Goal: Task Accomplishment & Management: Complete application form

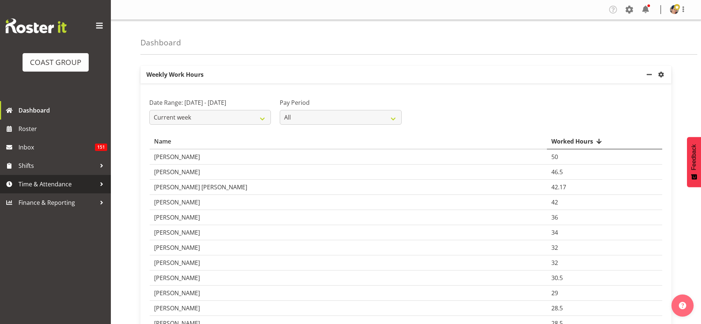
click at [48, 182] on span "Time & Attendance" at bounding box center [57, 184] width 78 height 11
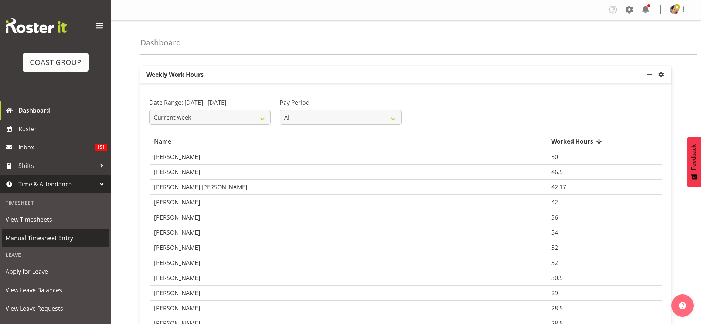
click at [53, 239] on span "Manual Timesheet Entry" at bounding box center [56, 238] width 100 height 11
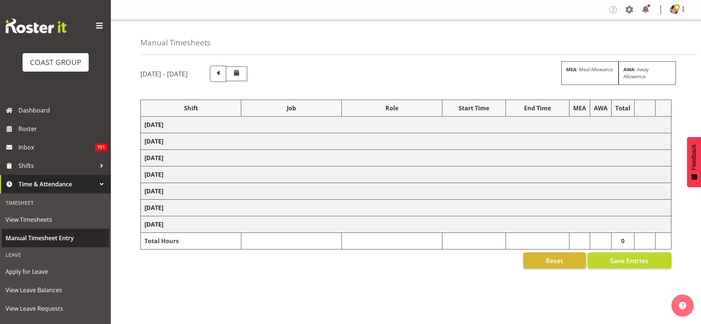
select select "1404"
select select "9028"
select select "37"
select select "1404"
select select "69"
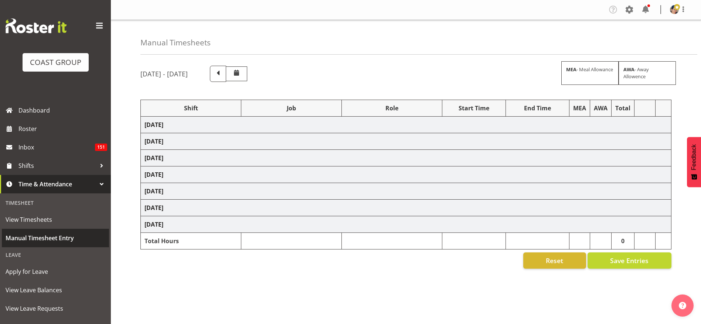
select select "37"
select select "1404"
select select "69"
select select "37"
select select "1404"
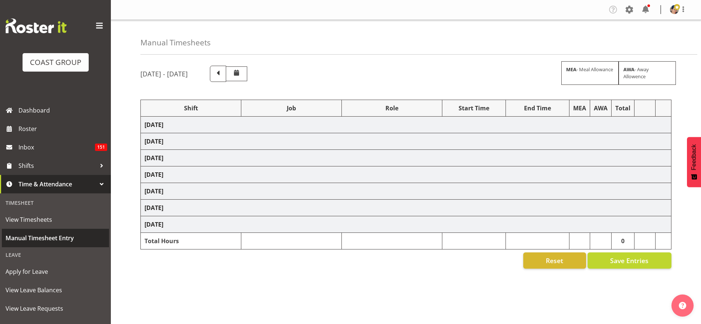
select select "69"
select select "37"
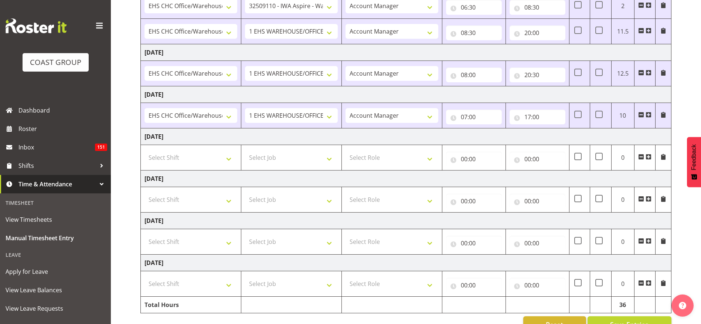
scroll to position [163, 0]
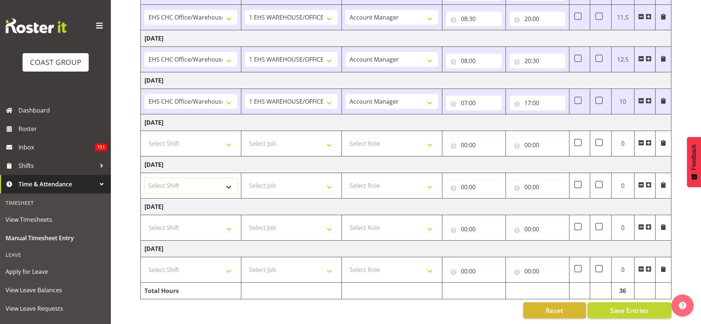
click at [194, 181] on select "Select Shift Break AHICE Break ATSNZ Break All Blacks casual Break Arts [PERSON…" at bounding box center [190, 185] width 93 height 15
select select "1404"
click at [144, 178] on select "Select Shift Break AHICE Break ATSNZ Break All Blacks casual Break Arts [PERSON…" at bounding box center [190, 185] width 93 height 15
click at [259, 183] on select "Select Job 1 Carlton Events 1 [PERSON_NAME][GEOGRAPHIC_DATA] 1 [PERSON_NAME][GE…" at bounding box center [291, 185] width 93 height 15
select select "69"
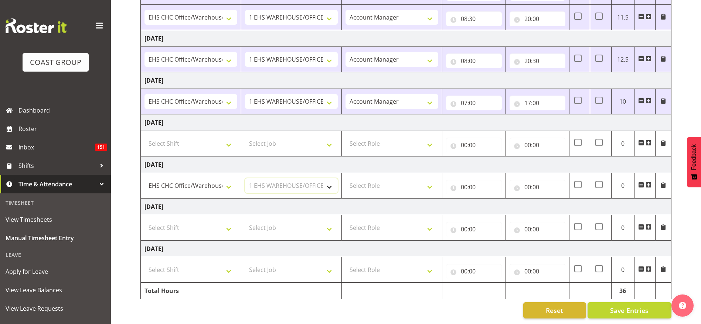
click at [245, 178] on select "Select Job 1 Carlton Events 1 [PERSON_NAME][GEOGRAPHIC_DATA] 1 [PERSON_NAME][GE…" at bounding box center [291, 185] width 93 height 15
click at [355, 188] on td "Select Role ACCOUNT MANAGER Account Manager" at bounding box center [391, 185] width 100 height 25
click at [381, 178] on select "Select Role ACCOUNT MANAGER Account Manager" at bounding box center [391, 185] width 93 height 15
select select "37"
click at [345, 178] on select "Select Role ACCOUNT MANAGER Account Manager" at bounding box center [391, 185] width 93 height 15
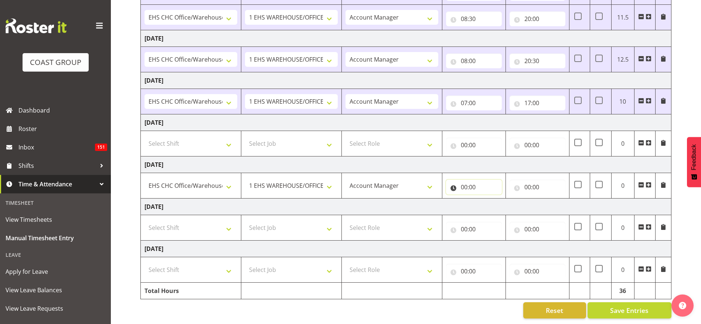
click at [473, 180] on input "00:00" at bounding box center [474, 187] width 56 height 15
click at [495, 199] on select "00 01 02 03 04 05 06 07 08 09 10 11 12 13 14 15 16 17 18 19 20 21 22 23" at bounding box center [496, 206] width 17 height 15
select select "9"
click at [488, 199] on select "00 01 02 03 04 05 06 07 08 09 10 11 12 13 14 15 16 17 18 19 20 21 22 23" at bounding box center [496, 206] width 17 height 15
type input "09:00"
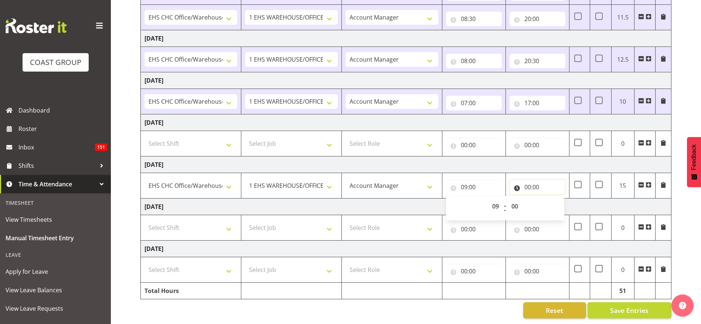
click at [536, 180] on input "00:00" at bounding box center [537, 187] width 56 height 15
click at [559, 199] on select "00 01 02 03 04 05 06 07 08 09 10 11 12 13 14 15 16 17 18 19 20 21 22 23" at bounding box center [560, 206] width 17 height 15
select select "14"
click at [552, 199] on select "00 01 02 03 04 05 06 07 08 09 10 11 12 13 14 15 16 17 18 19 20 21 22 23" at bounding box center [560, 206] width 17 height 15
type input "14:00"
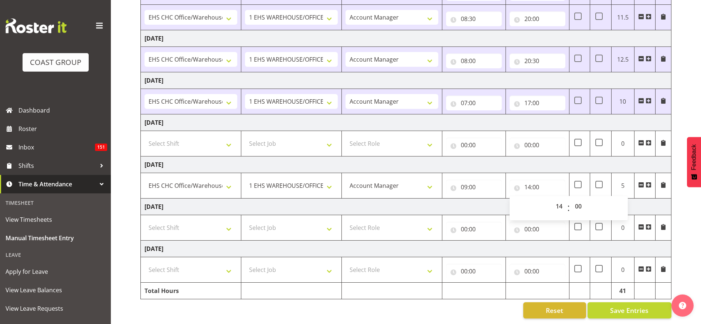
click at [507, 157] on td "[DATE]" at bounding box center [406, 165] width 531 height 17
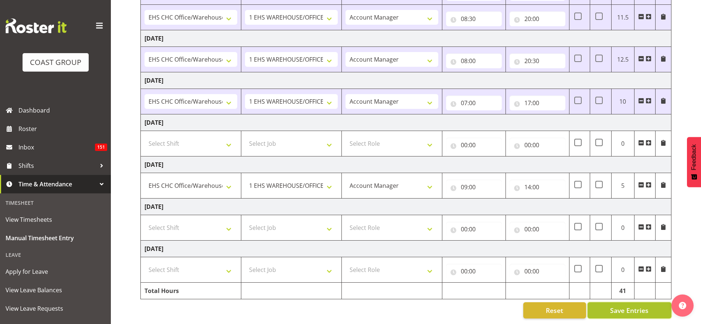
click at [617, 306] on span "Save Entries" at bounding box center [629, 311] width 38 height 10
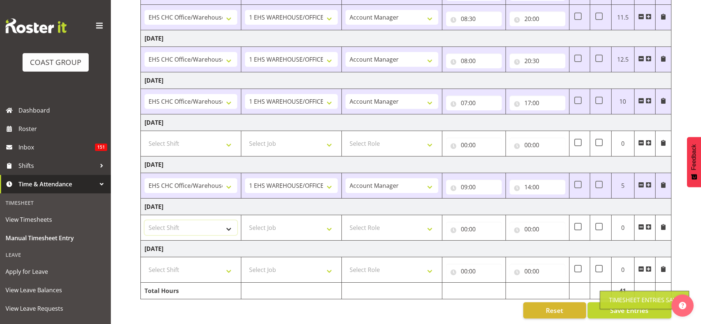
click at [180, 221] on select "Select Shift Break AHICE Break ATSNZ Break All Blacks casual Break Arts [PERSON…" at bounding box center [190, 228] width 93 height 15
select select "1404"
click at [144, 221] on select "Select Shift Break AHICE Break ATSNZ Break All Blacks casual Break Arts [PERSON…" at bounding box center [190, 228] width 93 height 15
click at [267, 221] on select "Select Job 1 Carlton Events 1 [PERSON_NAME][GEOGRAPHIC_DATA] 1 [PERSON_NAME][GE…" at bounding box center [291, 228] width 93 height 15
select select "10517"
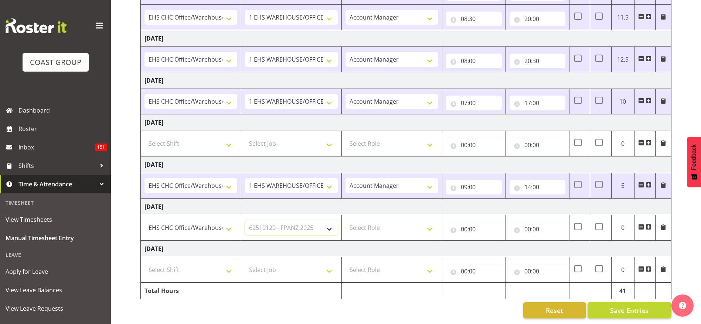
click at [245, 221] on select "Select Job 1 Carlton Events 1 [PERSON_NAME][GEOGRAPHIC_DATA] 1 [PERSON_NAME][GE…" at bounding box center [291, 228] width 93 height 15
click at [353, 225] on select "Select Role ACCOUNT MANAGER Account Manager" at bounding box center [391, 228] width 93 height 15
select select "37"
click at [345, 221] on select "Select Role ACCOUNT MANAGER Account Manager" at bounding box center [391, 228] width 93 height 15
click at [464, 222] on input "00:00" at bounding box center [474, 229] width 56 height 15
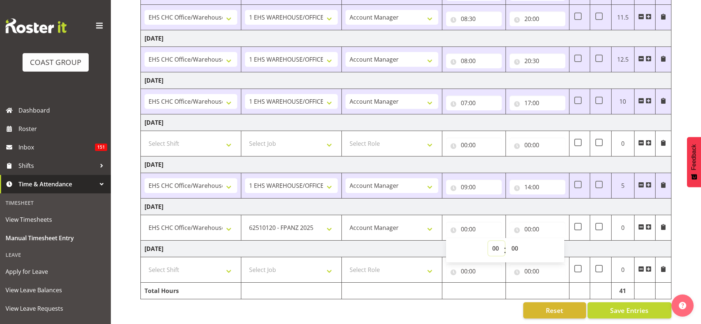
click at [493, 241] on select "00 01 02 03 04 05 06 07 08 09 10 11 12 13 14 15 16 17 18 19 20 21 22 23" at bounding box center [496, 248] width 17 height 15
select select "6"
click at [488, 241] on select "00 01 02 03 04 05 06 07 08 09 10 11 12 13 14 15 16 17 18 19 20 21 22 23" at bounding box center [496, 248] width 17 height 15
type input "06:00"
click at [514, 241] on select "00 01 02 03 04 05 06 07 08 09 10 11 12 13 14 15 16 17 18 19 20 21 22 23 24 25 2…" at bounding box center [515, 248] width 17 height 15
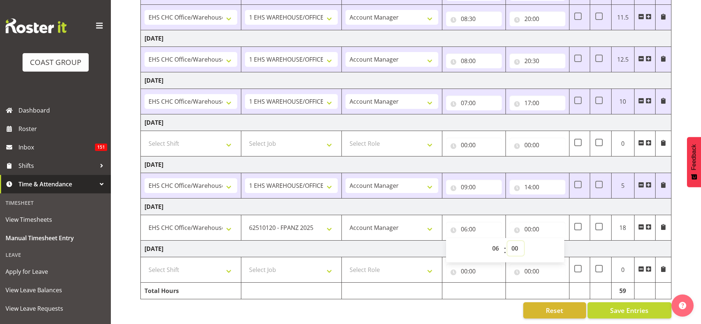
select select "30"
click at [507, 241] on select "00 01 02 03 04 05 06 07 08 09 10 11 12 13 14 15 16 17 18 19 20 21 22 23 24 25 2…" at bounding box center [515, 248] width 17 height 15
type input "06:30"
click at [535, 219] on div "00:00 00 01 02 03 04 05 06 07 08 09 10 11 12 13 14 15 16 17 18 19 20 21 22 23 :…" at bounding box center [537, 228] width 56 height 18
click at [536, 222] on input "00:00" at bounding box center [537, 229] width 56 height 15
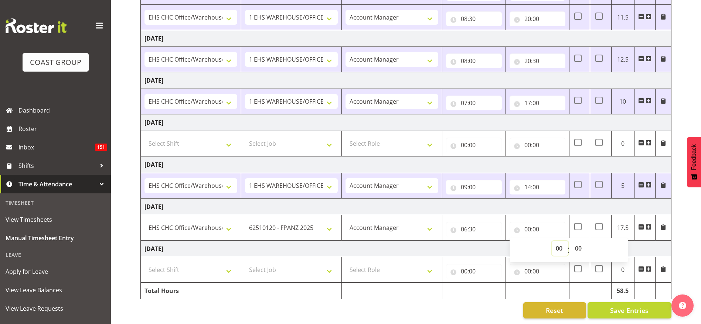
click at [561, 241] on select "00 01 02 03 04 05 06 07 08 09 10 11 12 13 14 15 16 17 18 19 20 21 22 23" at bounding box center [560, 248] width 17 height 15
select select "17"
click at [552, 241] on select "00 01 02 03 04 05 06 07 08 09 10 11 12 13 14 15 16 17 18 19 20 21 22 23" at bounding box center [560, 248] width 17 height 15
type input "17:00"
click at [522, 203] on td "[DATE]" at bounding box center [406, 207] width 531 height 17
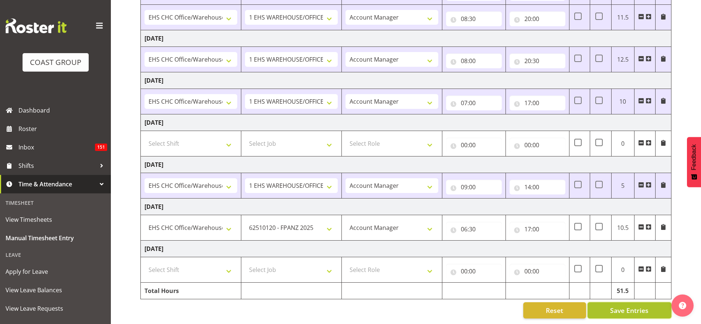
click at [609, 303] on button "Save Entries" at bounding box center [629, 311] width 84 height 16
